Goal: Use online tool/utility

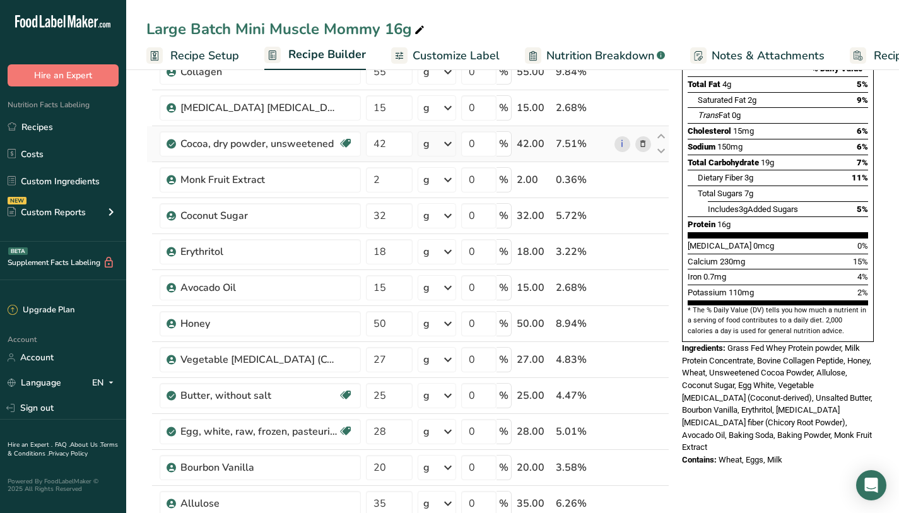
scroll to position [95, 0]
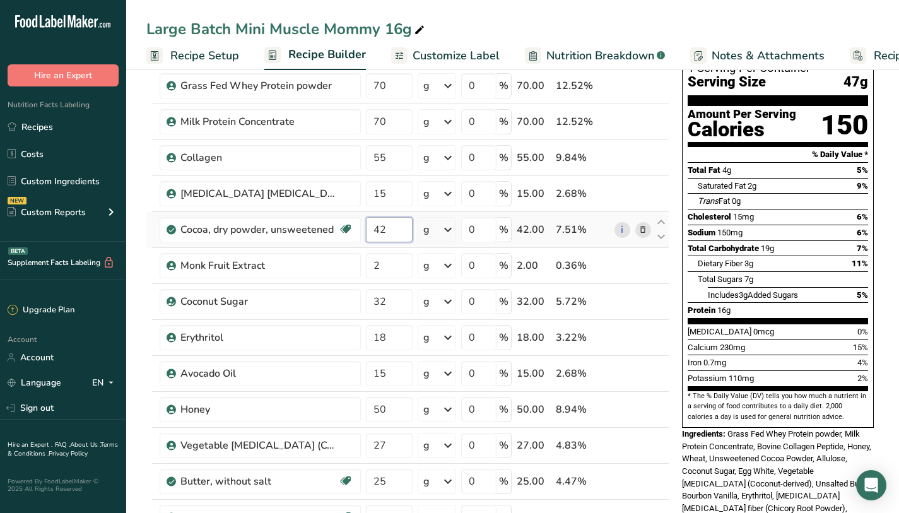
click at [404, 228] on input "42" at bounding box center [389, 229] width 47 height 25
drag, startPoint x: 404, startPoint y: 228, endPoint x: 359, endPoint y: 223, distance: 45.2
click at [359, 223] on tr "Cocoa, dry powder, unsweetened Dairy free Gluten free Vegan Vegetarian Soy free…" at bounding box center [408, 230] width 522 height 36
type input "50"
click at [825, 355] on div "Iron 0.7mg 4%" at bounding box center [778, 363] width 181 height 16
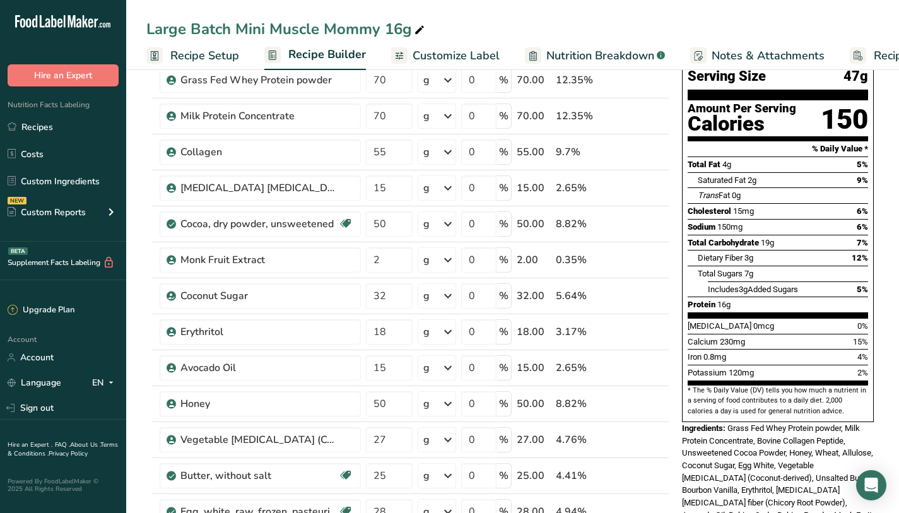
scroll to position [104, 0]
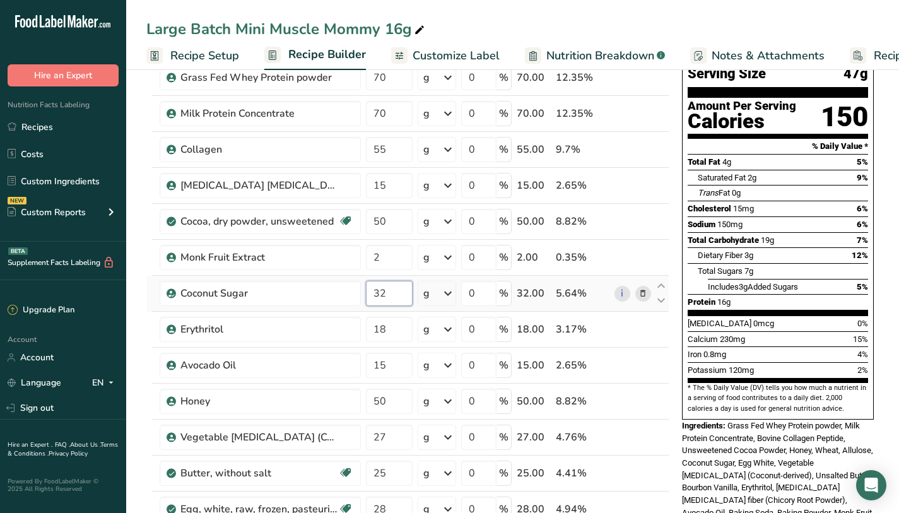
click at [410, 295] on input "32" at bounding box center [389, 293] width 47 height 25
type input "35"
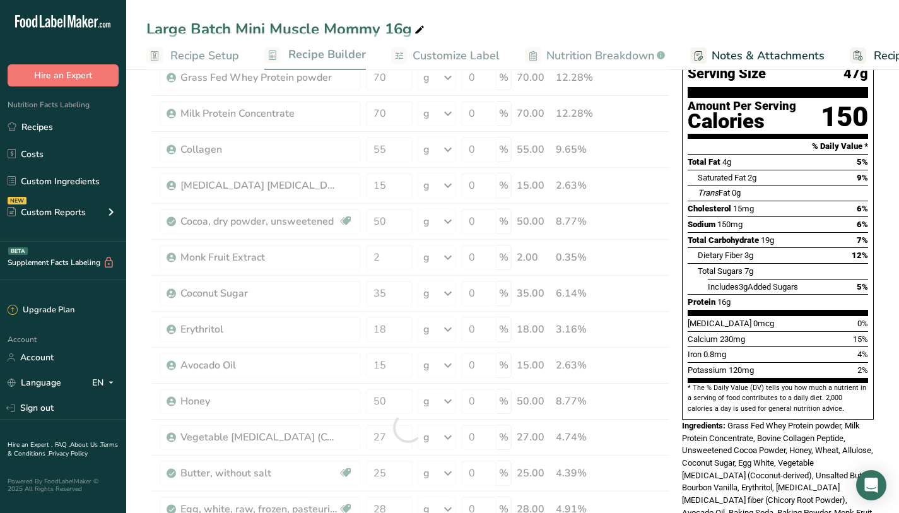
click at [814, 316] on div "[MEDICAL_DATA] 0mcg 0%" at bounding box center [778, 324] width 181 height 16
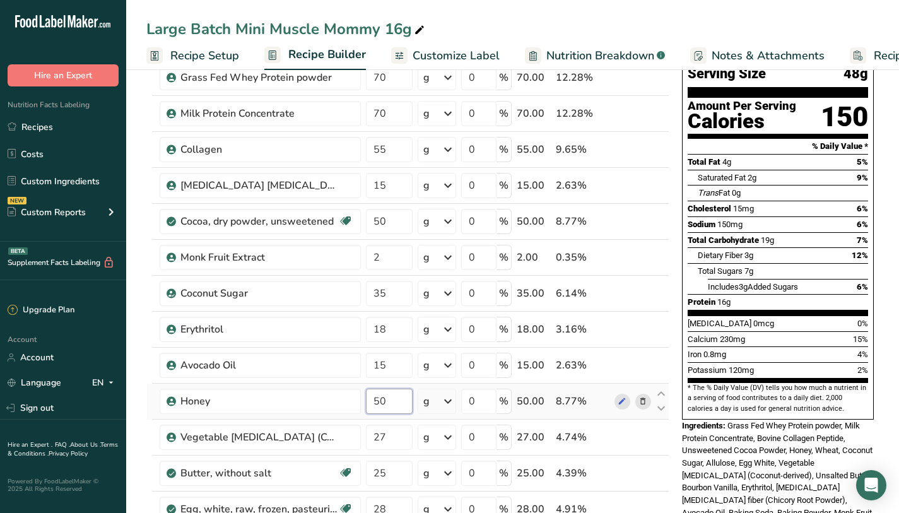
click at [393, 400] on input "50" at bounding box center [389, 401] width 47 height 25
type input "55"
click at [767, 346] on div "Iron 0.8mg 4%" at bounding box center [778, 354] width 181 height 16
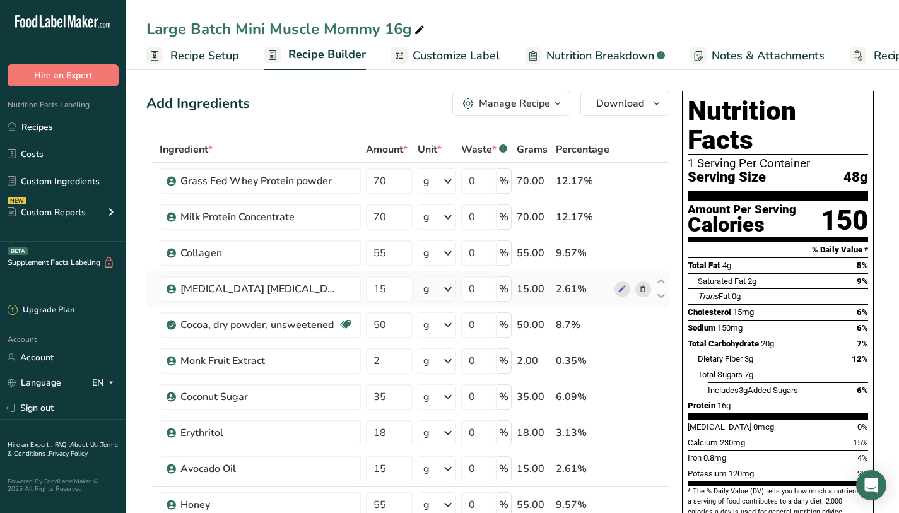
scroll to position [0, 0]
